Goal: Transaction & Acquisition: Register for event/course

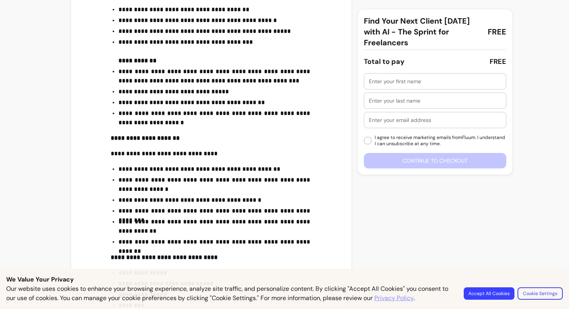
scroll to position [372, 0]
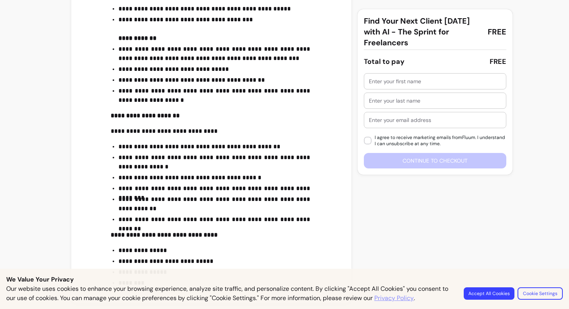
click at [488, 291] on button "Accept All Cookies" at bounding box center [489, 293] width 51 height 12
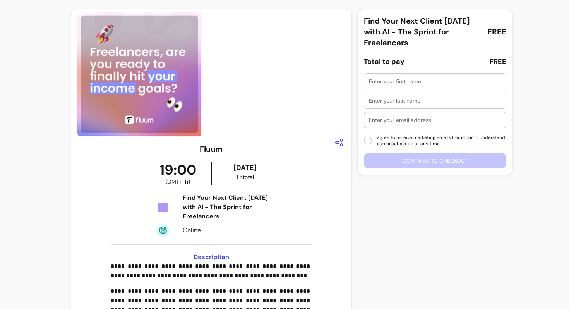
click at [422, 79] on input "text" at bounding box center [435, 81] width 132 height 8
type input "Lauren"
type input "[PERSON_NAME]"
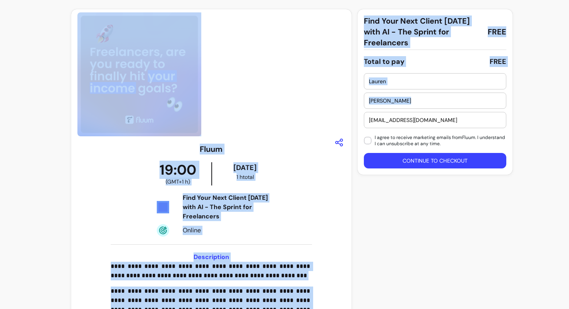
drag, startPoint x: 447, startPoint y: 125, endPoint x: 260, endPoint y: 110, distance: 187.5
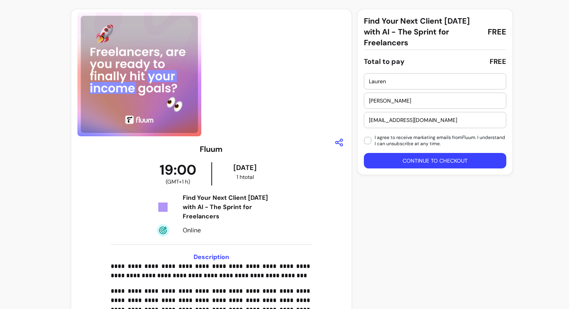
click at [453, 114] on div "hello@dazedanddelulu.co.uk" at bounding box center [435, 119] width 132 height 15
drag, startPoint x: 453, startPoint y: 121, endPoint x: 342, endPoint y: 110, distance: 111.3
type input "laurenralph144@gmail.com"
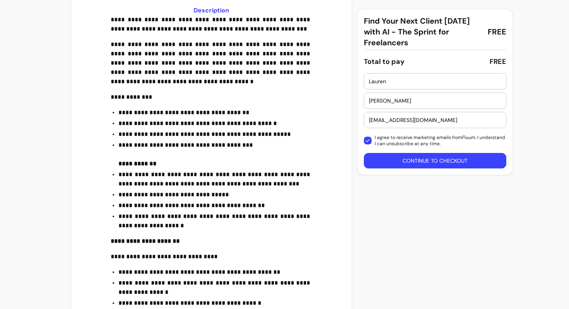
scroll to position [372, 0]
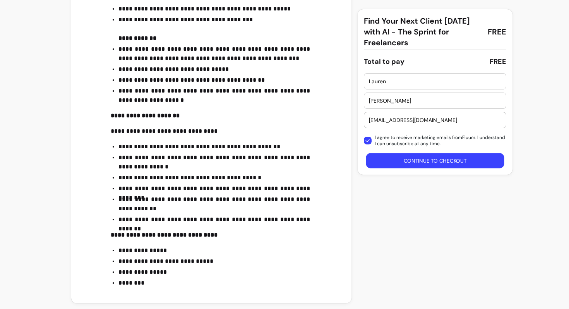
click at [414, 163] on button "Continue to checkout" at bounding box center [435, 160] width 138 height 15
